Goal: Check status: Check status

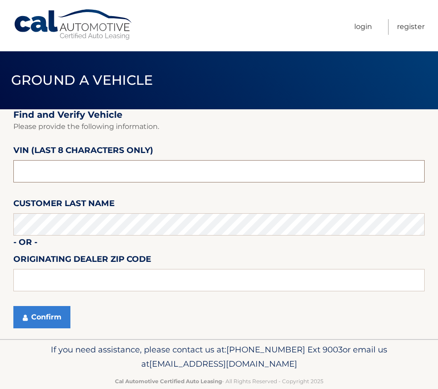
click at [52, 174] on input "text" at bounding box center [218, 171] width 411 height 22
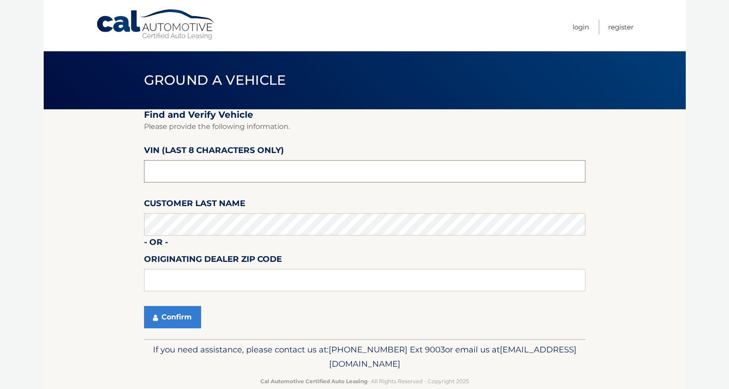
click at [186, 181] on input "text" at bounding box center [364, 171] width 441 height 22
paste input "1C6HJTAG"
type input "1C6HJTAG"
click at [190, 177] on input "1C6HJTAG" at bounding box center [364, 171] width 441 height 22
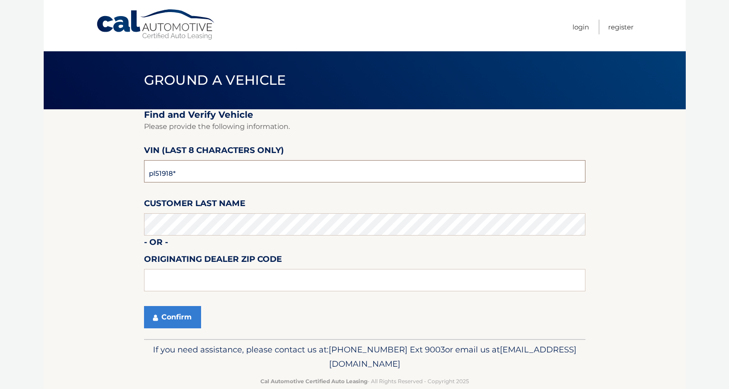
type input "pl519186"
click at [144, 306] on button "Confirm" at bounding box center [172, 317] width 57 height 22
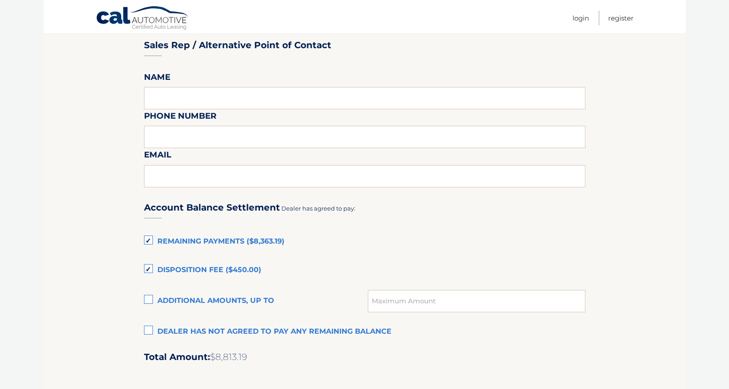
scroll to position [508, 0]
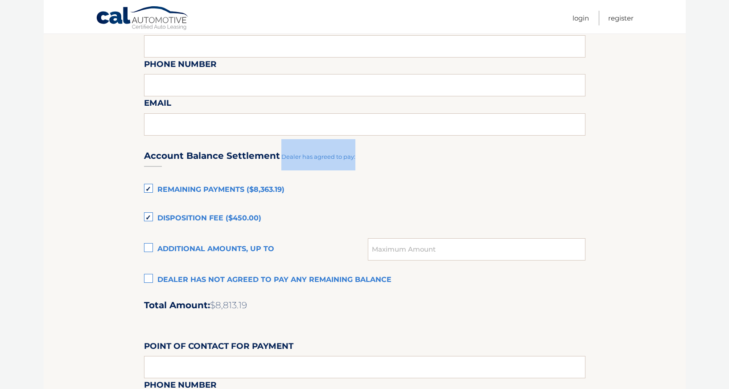
drag, startPoint x: 280, startPoint y: 156, endPoint x: 357, endPoint y: 153, distance: 77.2
click at [357, 153] on div "Account Balance Settlement Dealer has agreed to pay:" at bounding box center [364, 154] width 441 height 31
drag, startPoint x: 226, startPoint y: 306, endPoint x: 246, endPoint y: 305, distance: 19.6
click at [246, 305] on span "$8,813.19" at bounding box center [228, 305] width 37 height 11
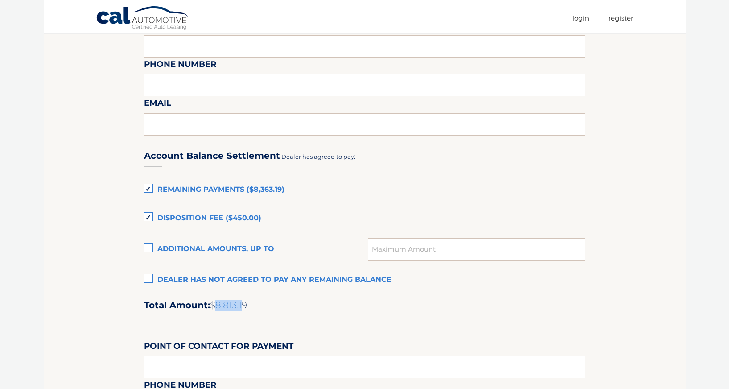
click at [246, 305] on span "$8,813.19" at bounding box center [228, 305] width 37 height 11
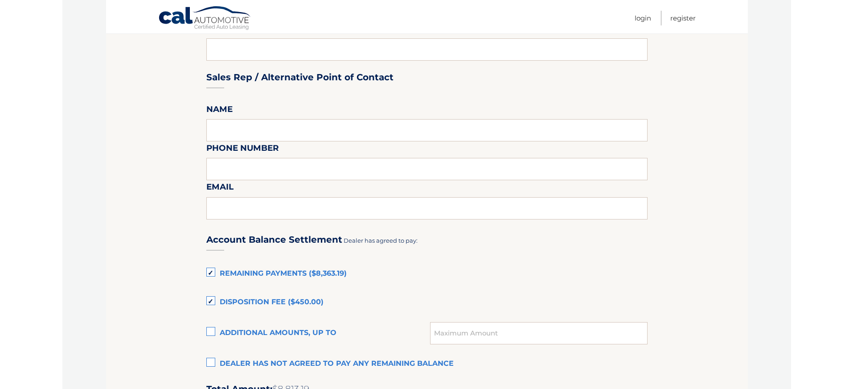
scroll to position [424, 0]
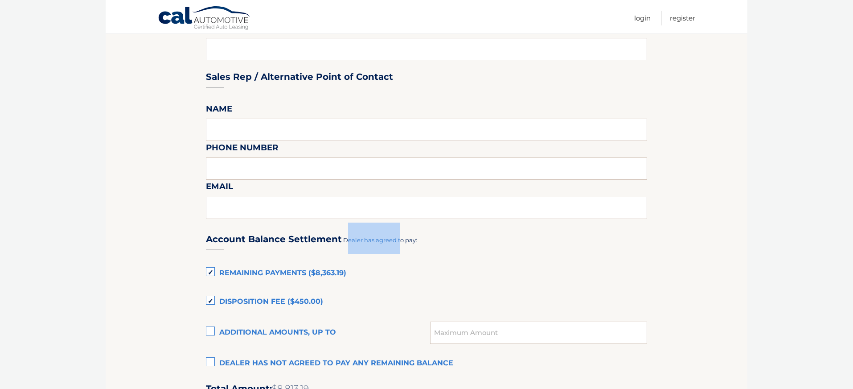
drag, startPoint x: 346, startPoint y: 239, endPoint x: 399, endPoint y: 249, distance: 53.9
click at [398, 248] on div "Account Balance Settlement Dealer has agreed to pay:" at bounding box center [426, 237] width 441 height 31
click at [400, 249] on div "Account Balance Settlement Dealer has agreed to pay:" at bounding box center [426, 237] width 441 height 31
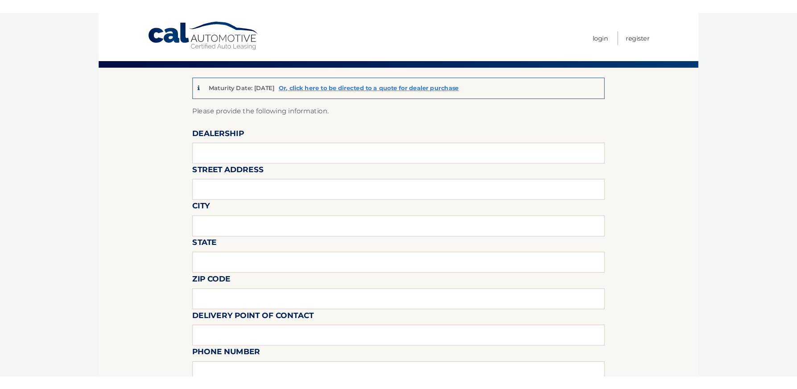
scroll to position [0, 0]
